Goal: Task Accomplishment & Management: Manage account settings

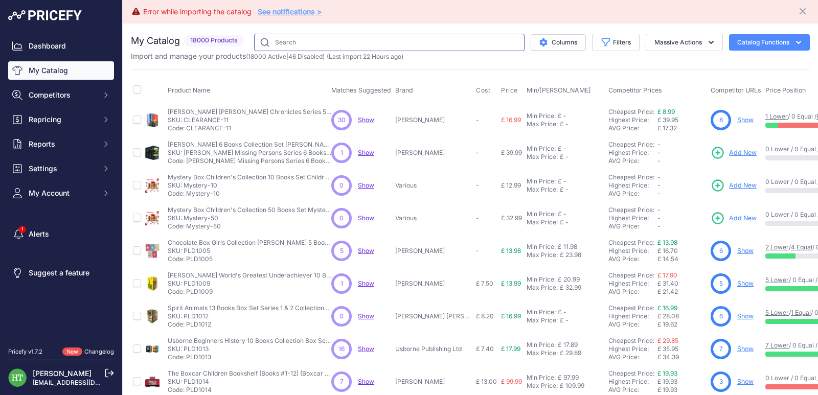
click at [345, 37] on input "text" at bounding box center [389, 42] width 270 height 17
paste input "[PERSON_NAME]"
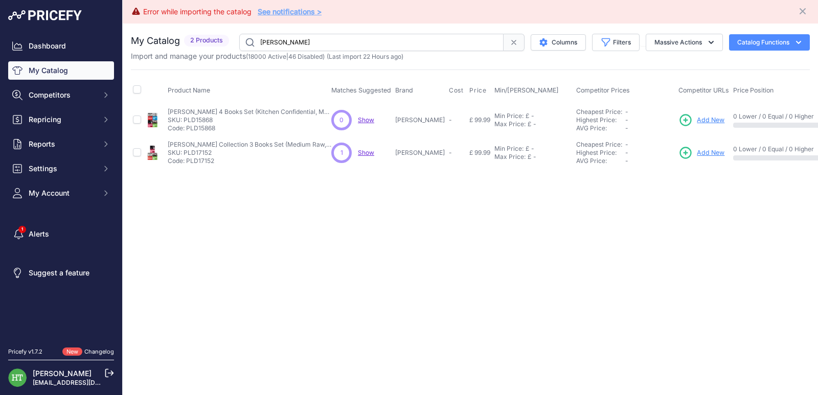
click at [369, 36] on input "[PERSON_NAME]" at bounding box center [371, 42] width 264 height 17
paste input "PLD22318"
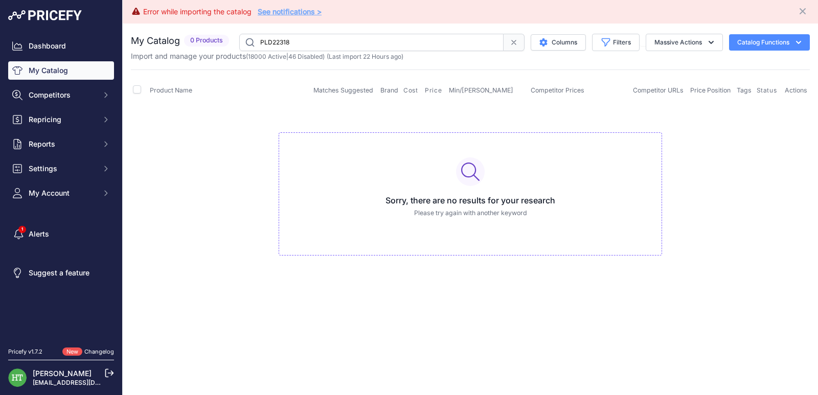
click at [370, 39] on input "PLD22318" at bounding box center [371, 42] width 264 height 17
paste input "Big Library Board Book"
click at [343, 41] on input "Big Library Board Book" at bounding box center [371, 42] width 264 height 17
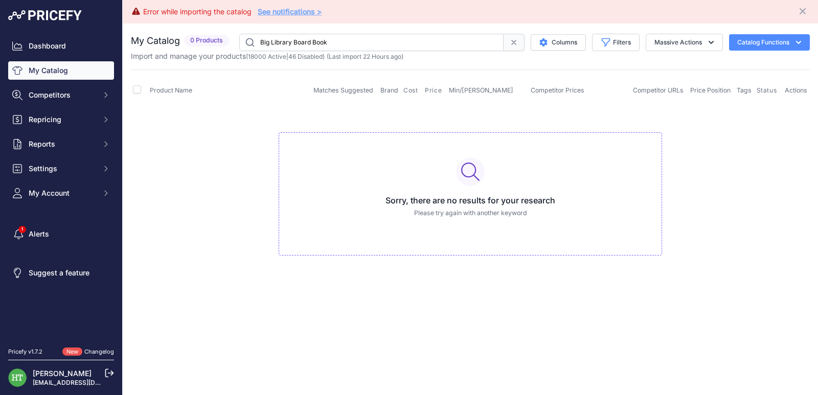
click at [343, 41] on input "Big Library Board Book" at bounding box center [371, 42] width 264 height 17
paste input "Sleeping Beauties"
click at [343, 41] on input "Big Library Board Book" at bounding box center [371, 42] width 264 height 17
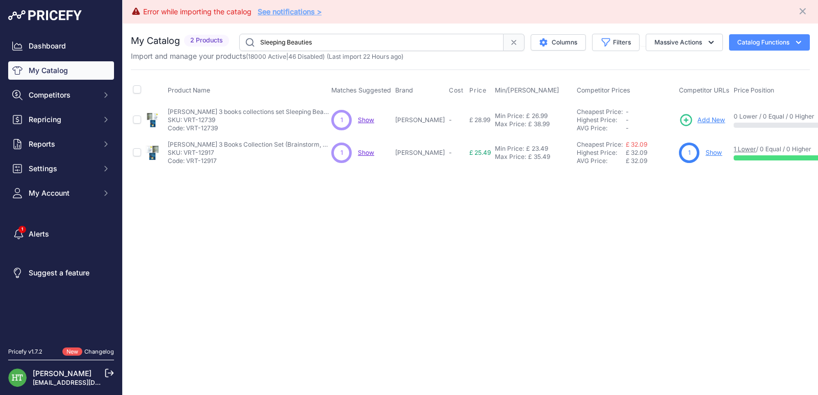
click at [346, 49] on input "Sleeping Beauties" at bounding box center [371, 42] width 264 height 17
paste input "Darth Bane"
type input "Darth Bane"
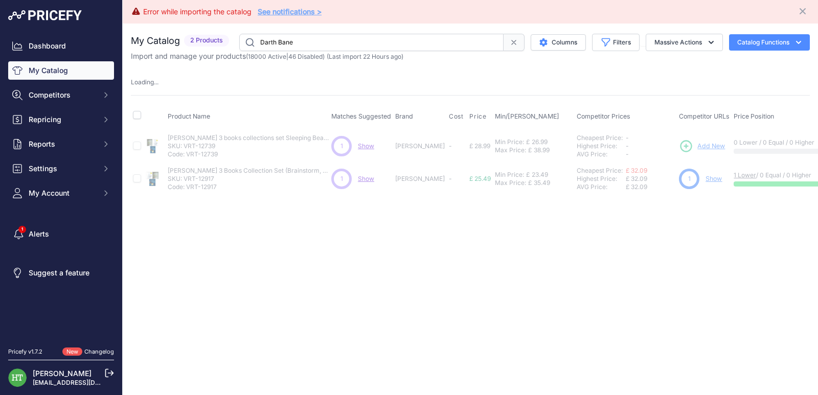
click at [722, 178] on link "Show" at bounding box center [714, 179] width 16 height 8
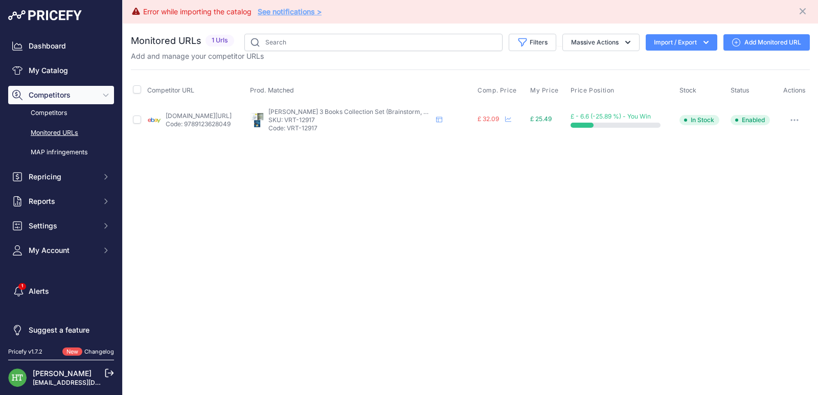
click at [801, 122] on button "button" at bounding box center [794, 120] width 20 height 14
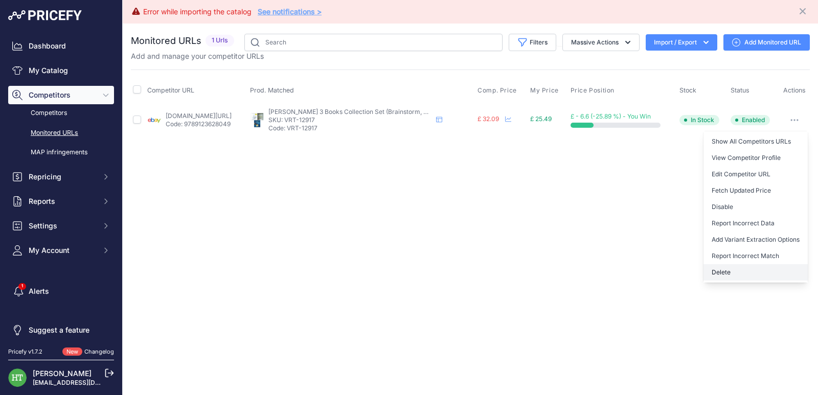
click at [717, 277] on button "Delete" at bounding box center [756, 272] width 104 height 16
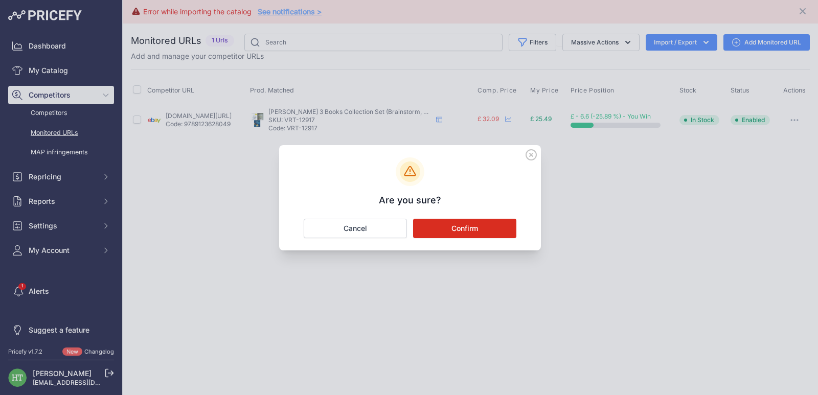
click at [490, 223] on button "Confirm" at bounding box center [464, 228] width 103 height 19
